Goal: Task Accomplishment & Management: Complete application form

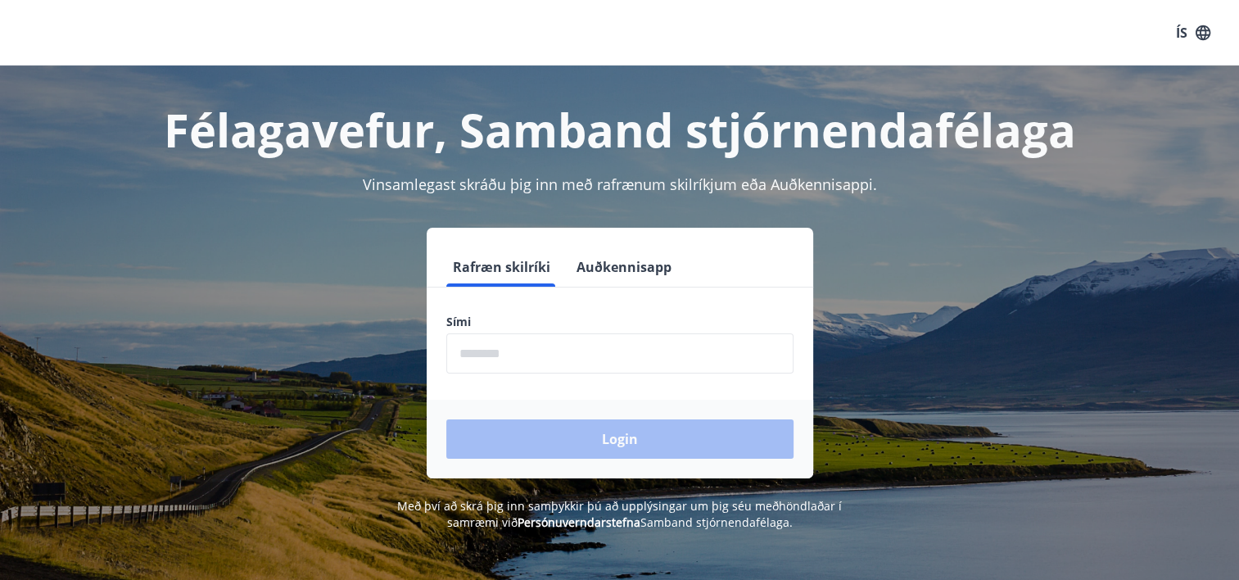
click at [501, 355] on input "phone" at bounding box center [619, 353] width 347 height 40
type input "********"
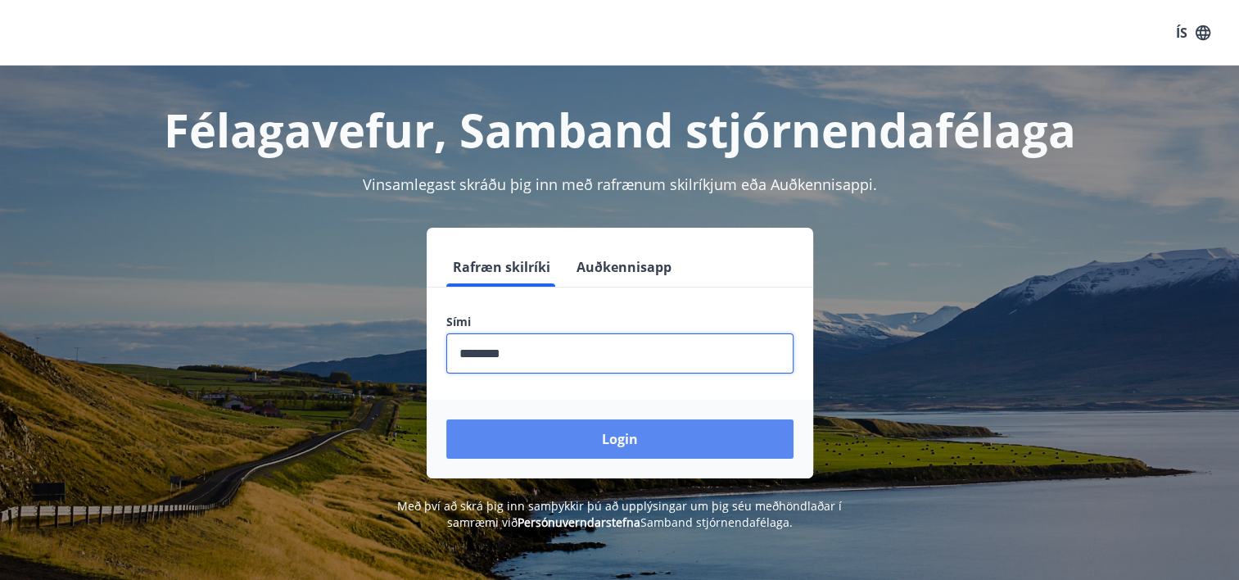
click at [628, 435] on button "Login" at bounding box center [619, 438] width 347 height 39
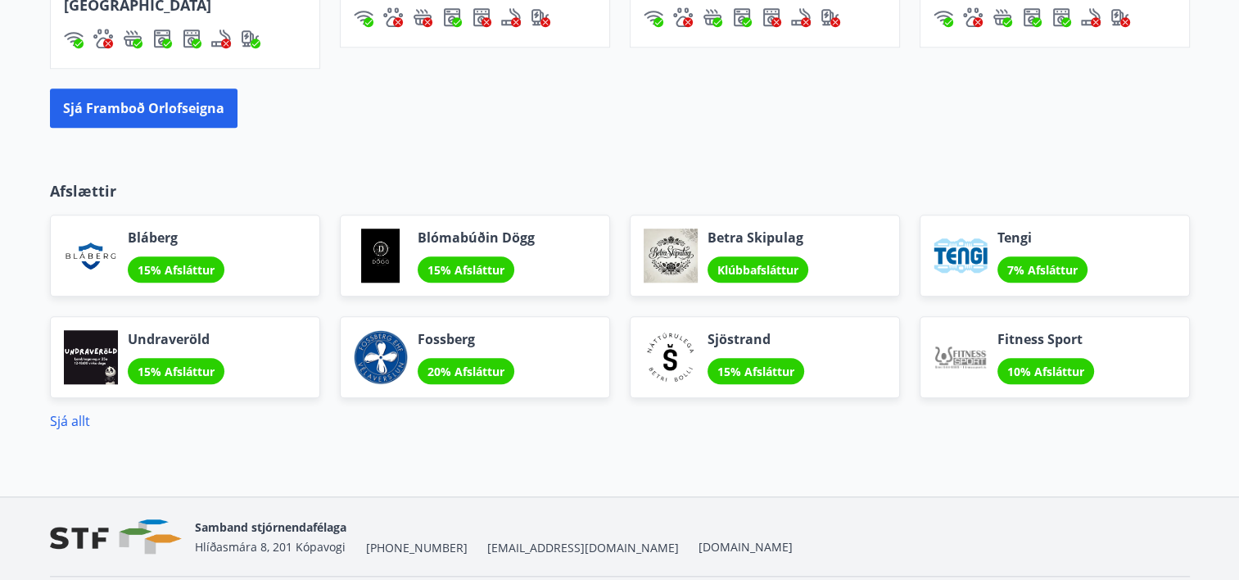
scroll to position [1466, 0]
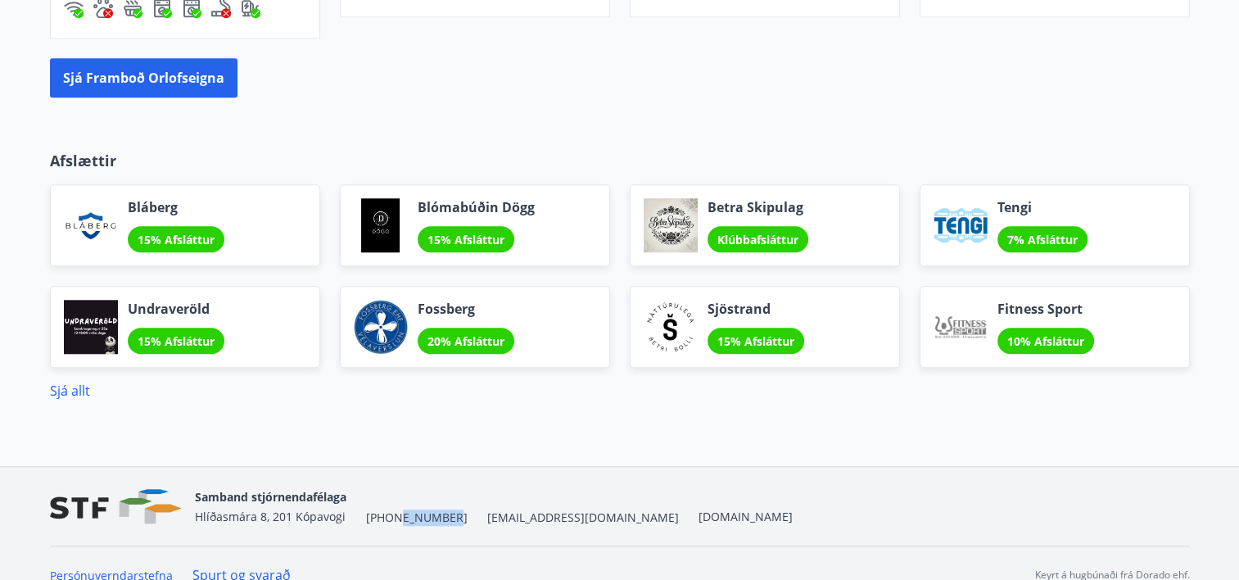
drag, startPoint x: 397, startPoint y: 492, endPoint x: 451, endPoint y: 495, distance: 55.0
click at [451, 495] on div "Samband stjórnendafélaga [STREET_ADDRESS] [PHONE_NUMBER] [EMAIL_ADDRESS][DOMAIN…" at bounding box center [494, 506] width 598 height 39
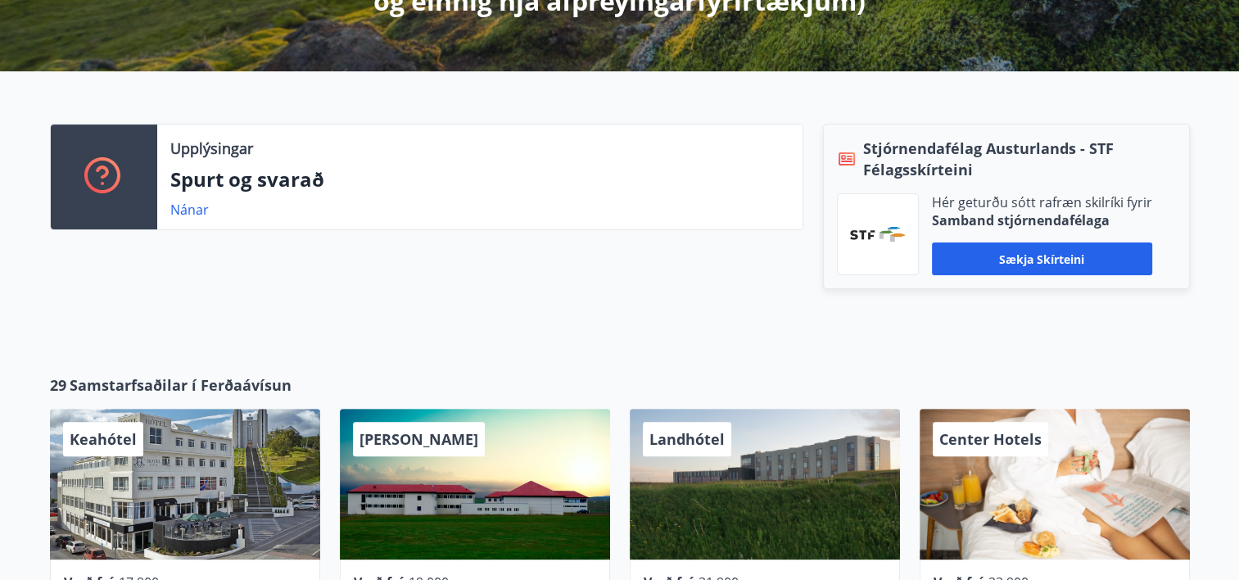
scroll to position [483, 0]
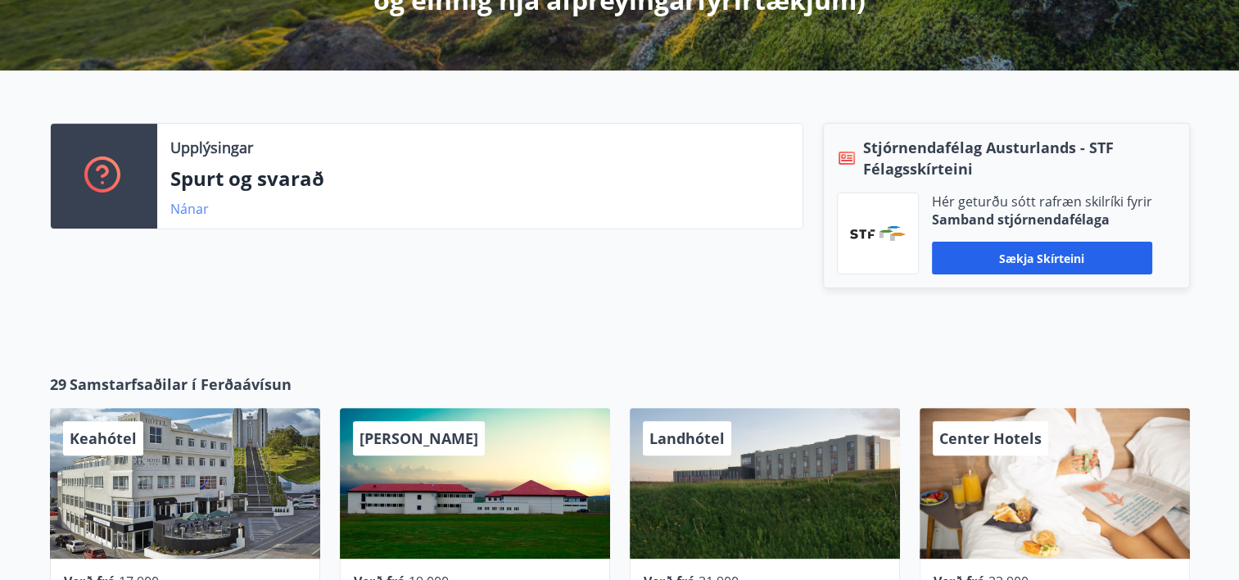
click at [187, 210] on link "Nánar" at bounding box center [189, 209] width 39 height 18
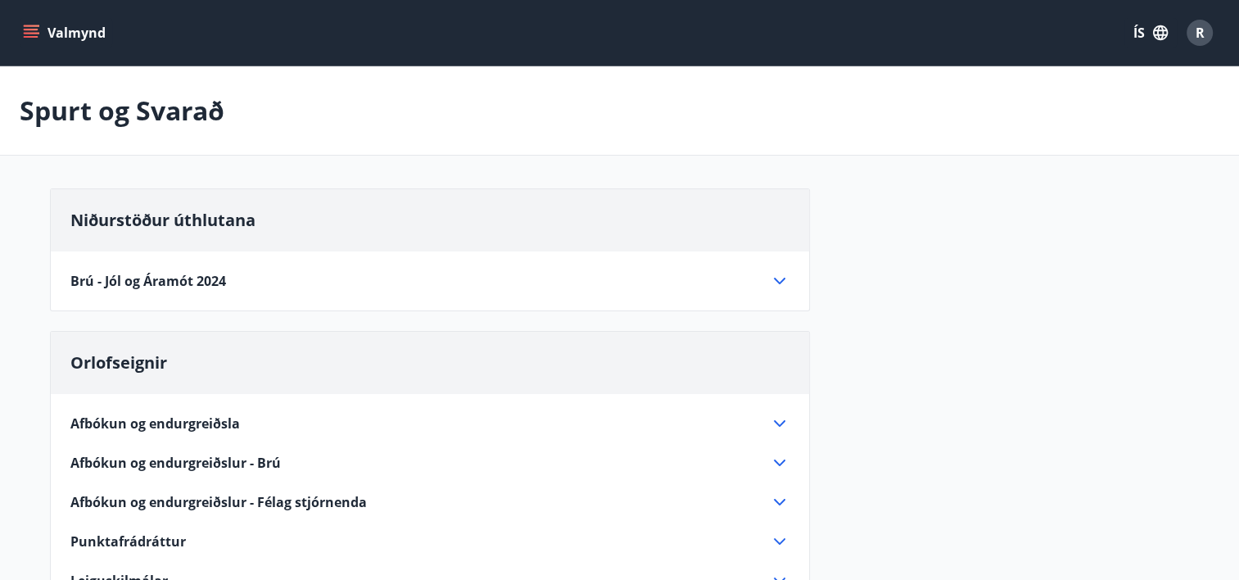
click at [29, 35] on icon "menu" at bounding box center [31, 33] width 16 height 16
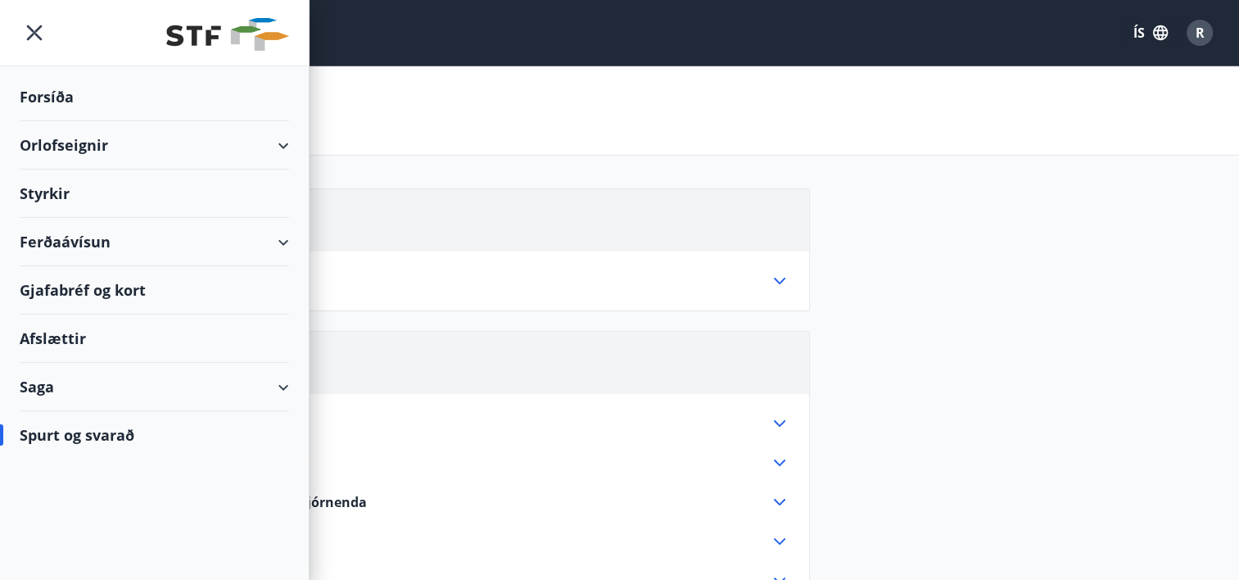
click at [55, 196] on div "Styrkir" at bounding box center [155, 194] width 270 height 48
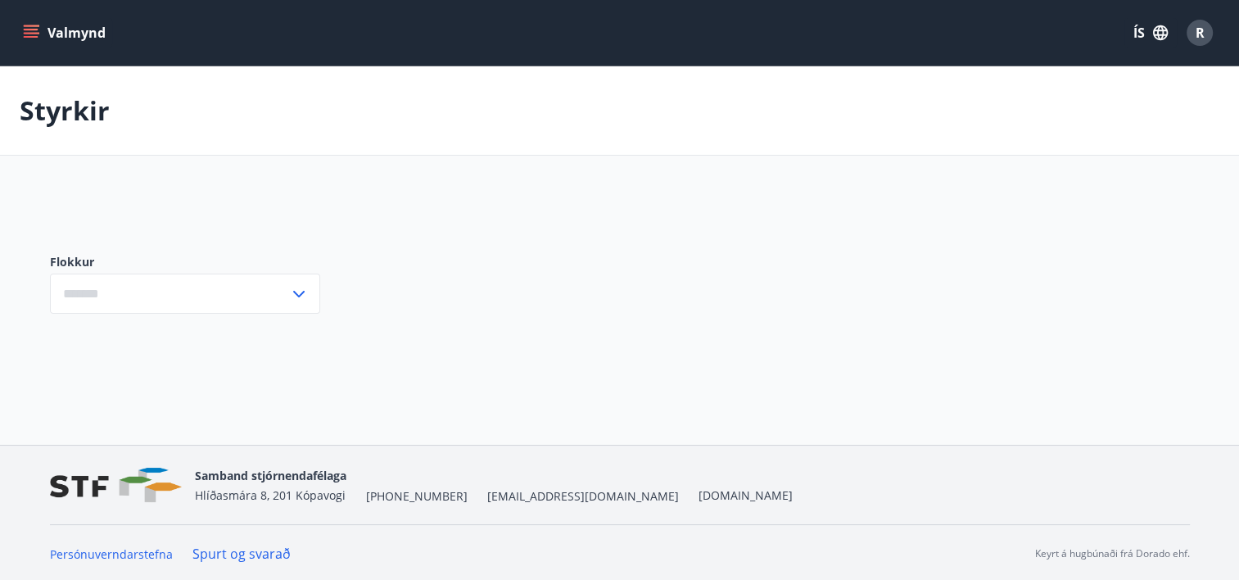
type input "***"
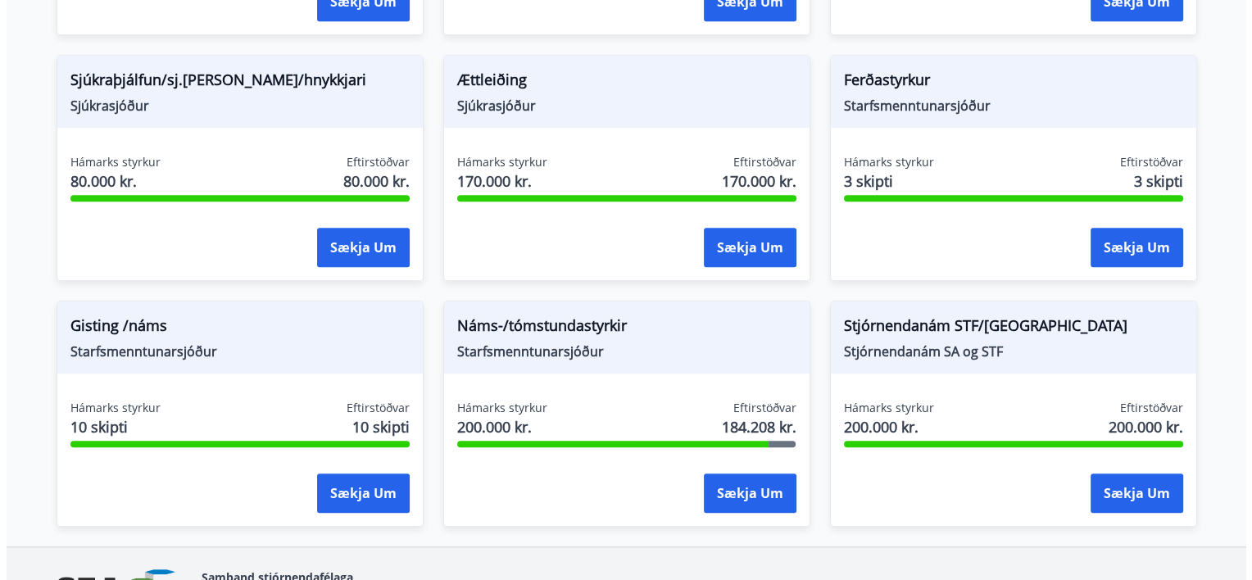
scroll to position [1216, 0]
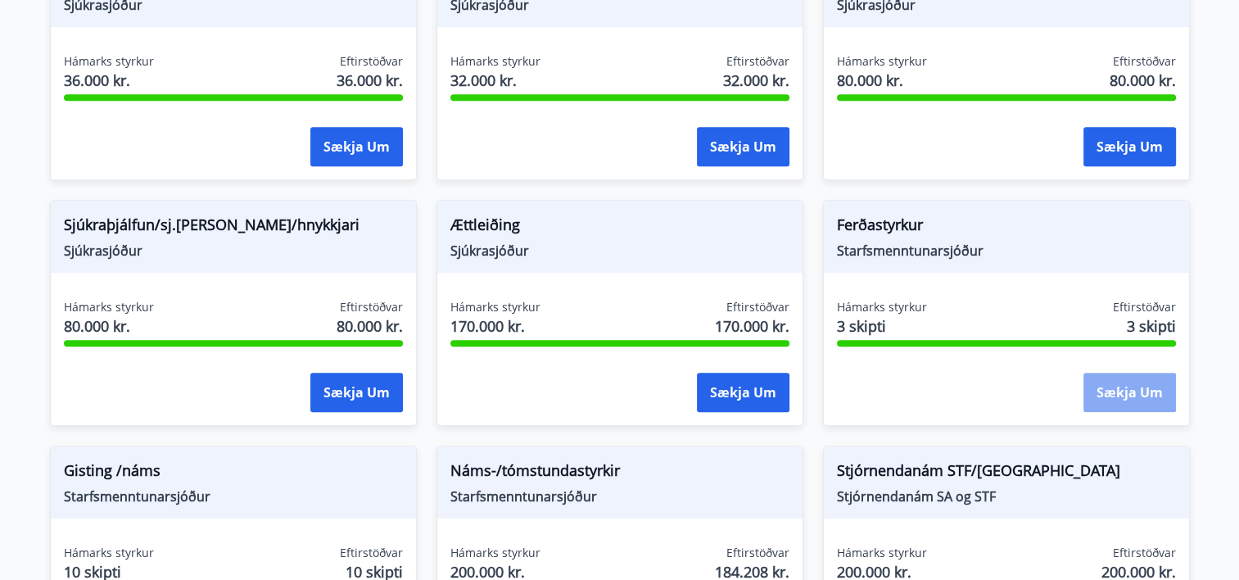
click at [1132, 389] on button "Sækja um" at bounding box center [1130, 392] width 93 height 39
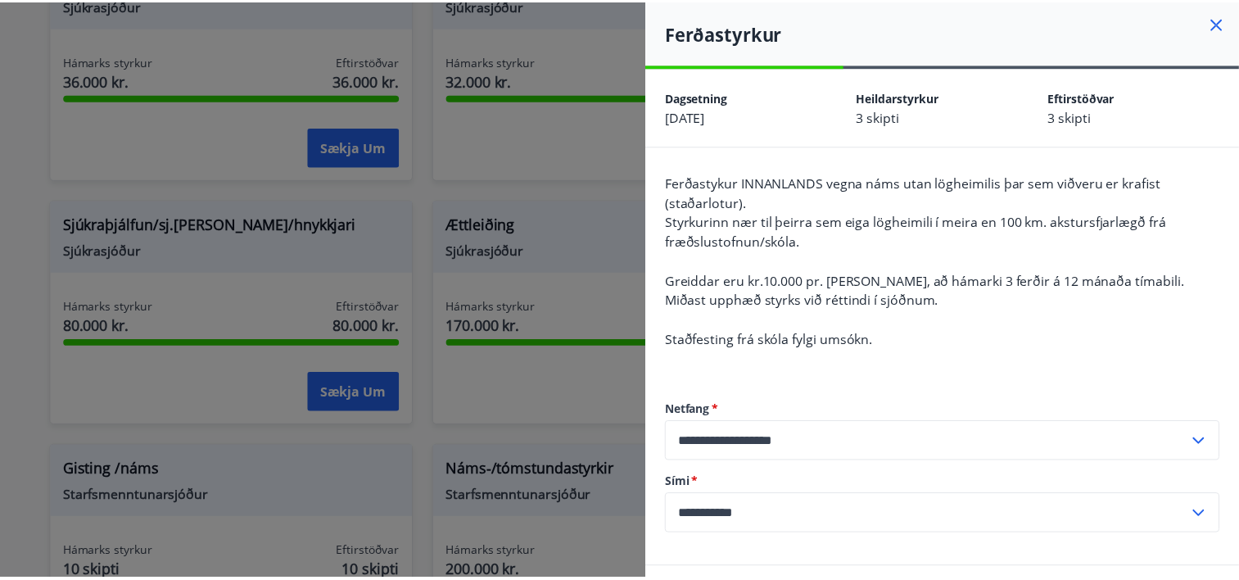
scroll to position [0, 0]
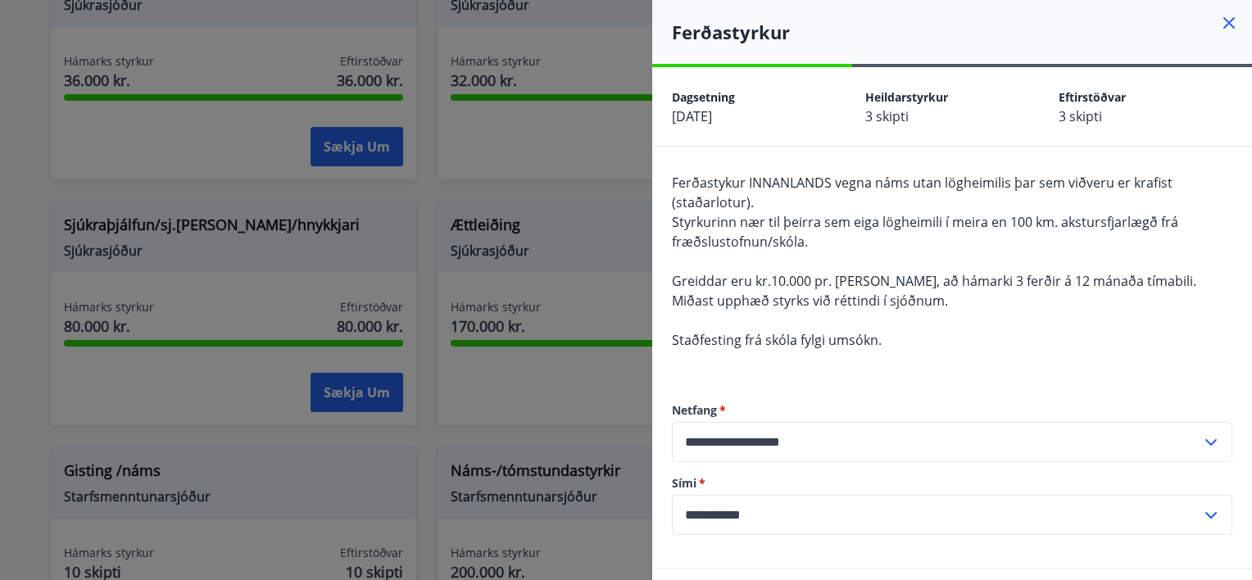
click at [1219, 21] on icon at bounding box center [1229, 23] width 20 height 20
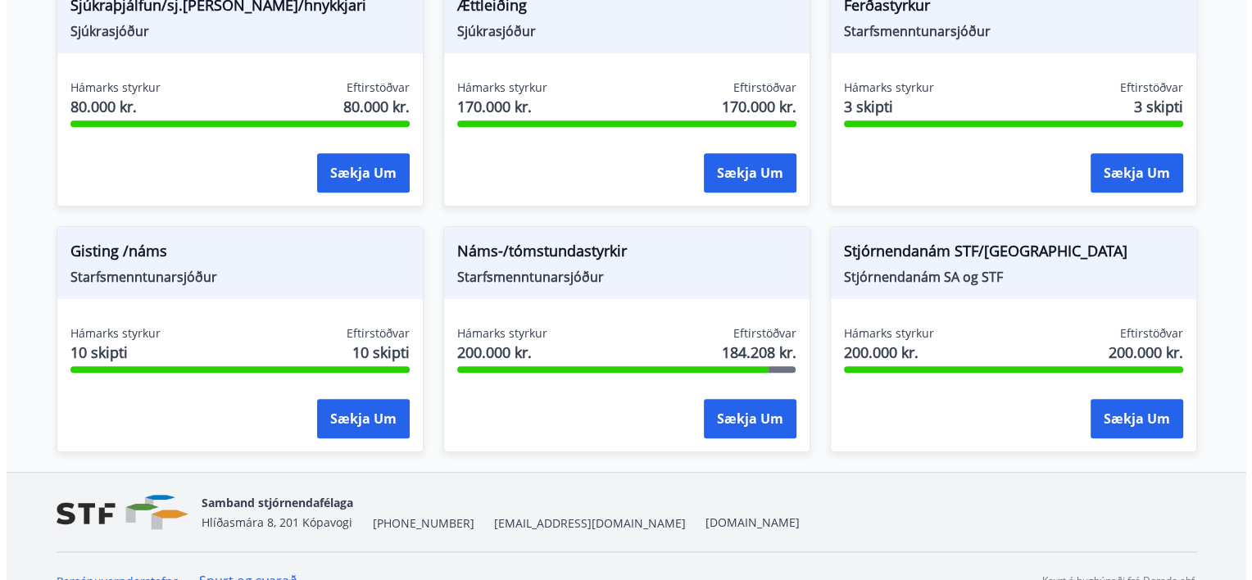
scroll to position [1461, 0]
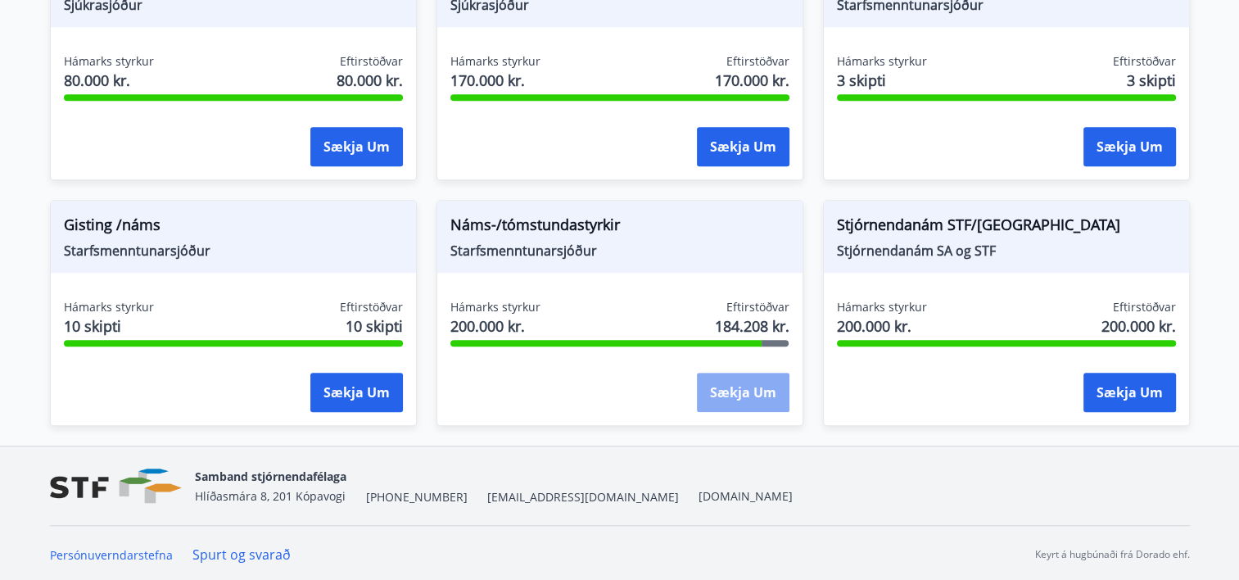
click at [741, 387] on button "Sækja um" at bounding box center [743, 392] width 93 height 39
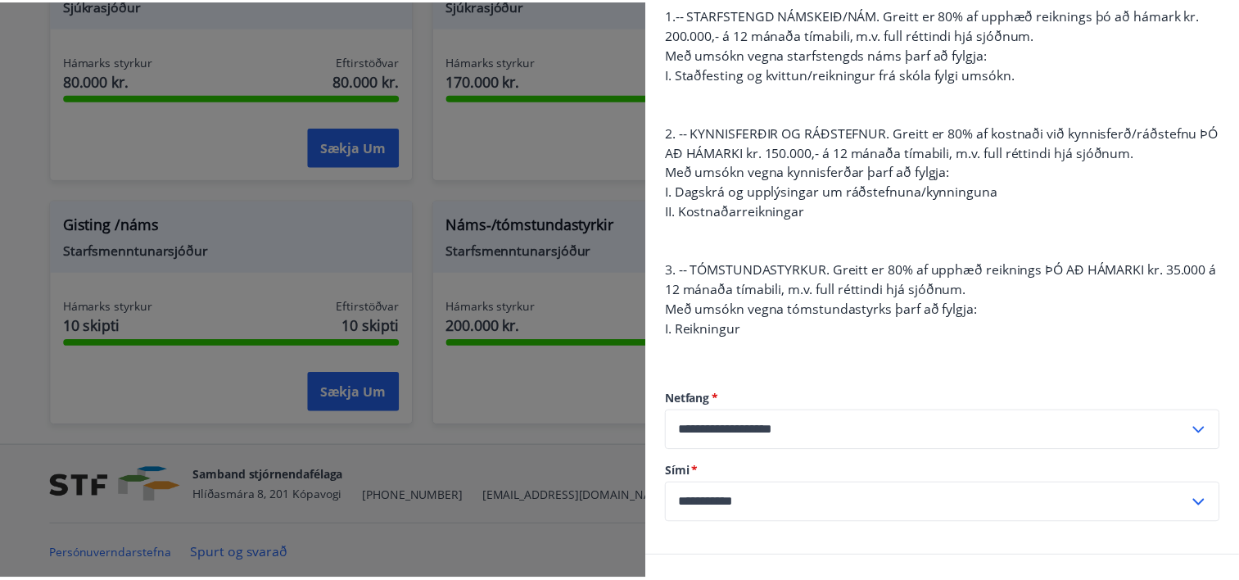
scroll to position [246, 0]
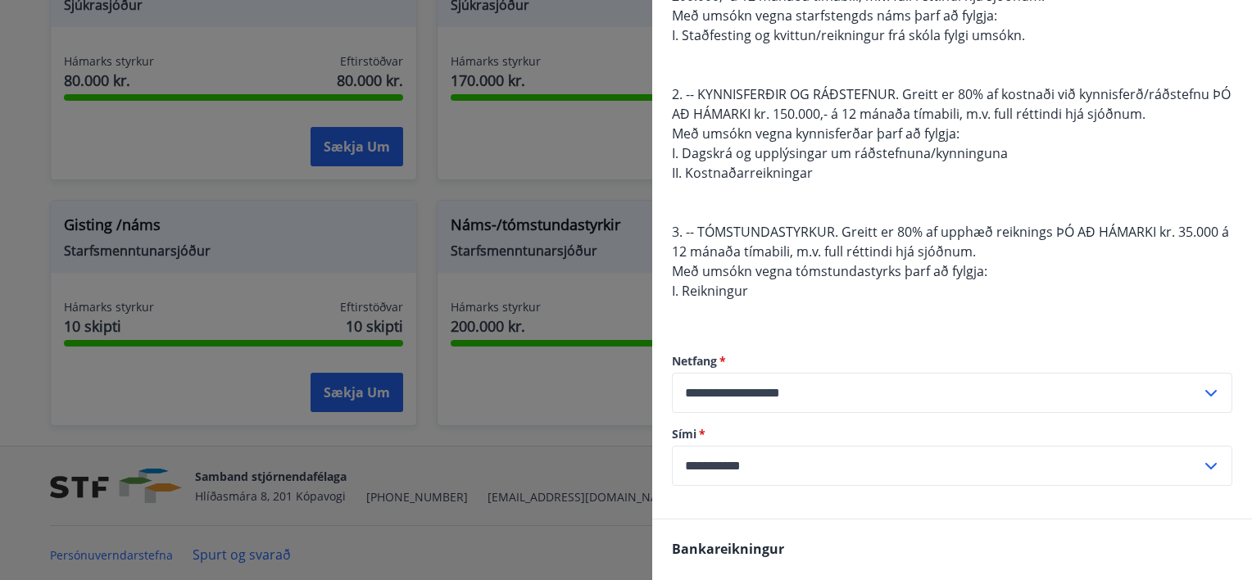
click at [22, 267] on div at bounding box center [626, 290] width 1252 height 580
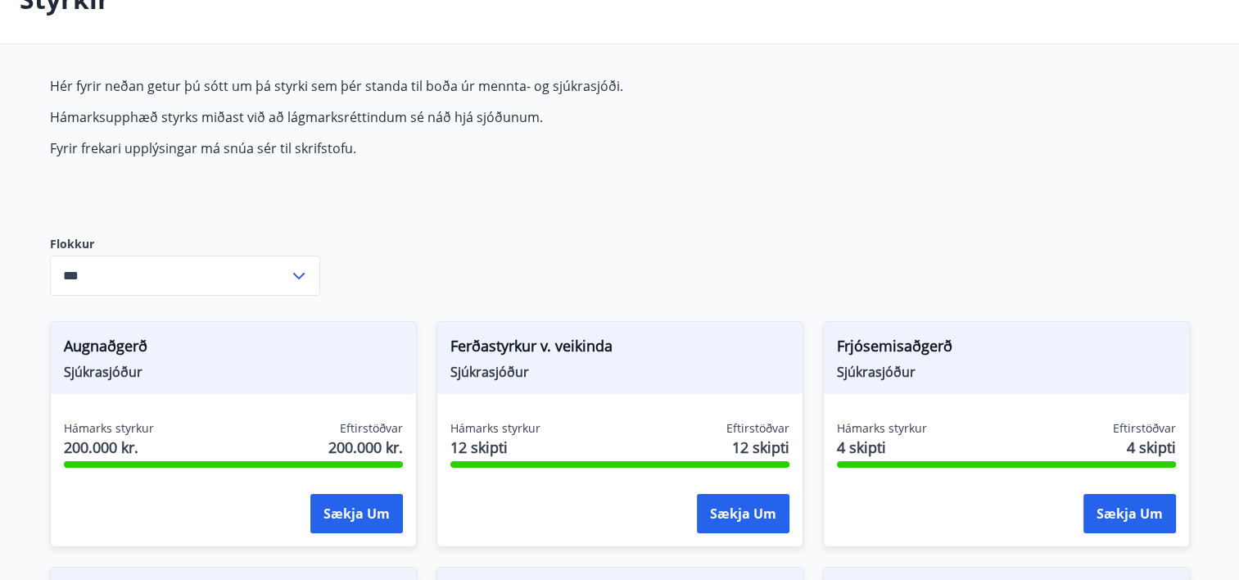
scroll to position [0, 0]
